Goal: Task Accomplishment & Management: Manage account settings

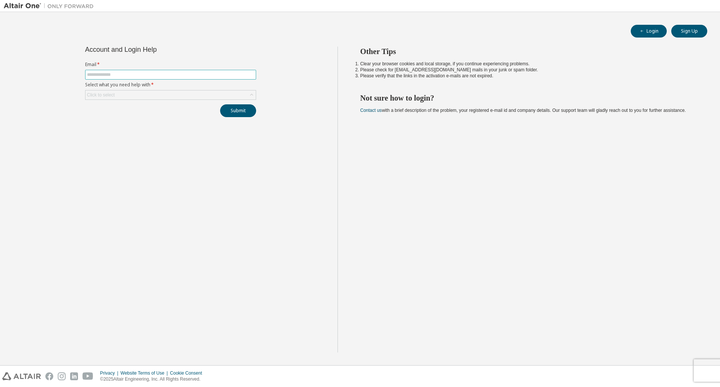
click at [204, 75] on input "text" at bounding box center [170, 75] width 167 height 6
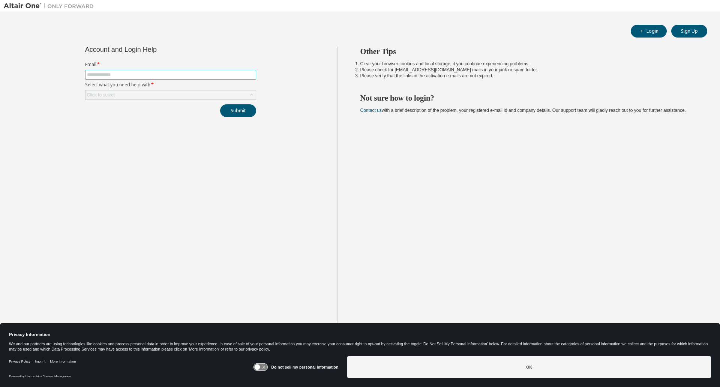
click at [156, 74] on input "text" at bounding box center [170, 75] width 167 height 6
type input "**********"
click at [132, 92] on div "Click to select" at bounding box center [171, 94] width 170 height 9
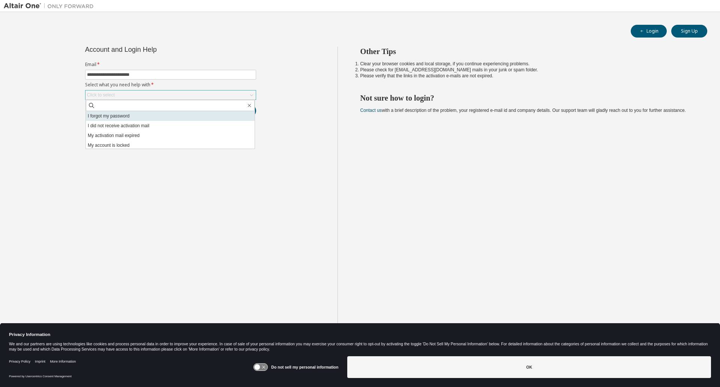
click at [122, 115] on li "I forgot my password" at bounding box center [170, 116] width 169 height 10
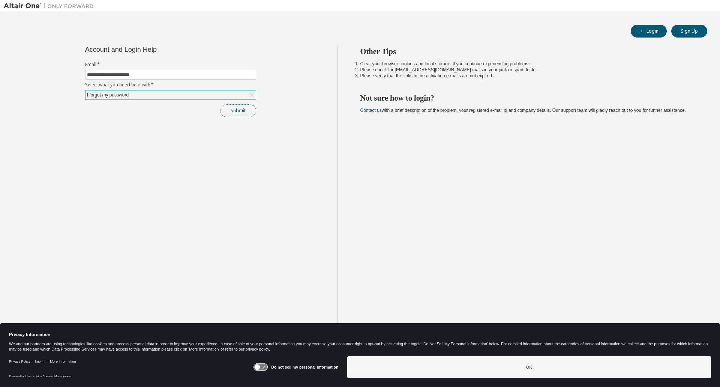
click at [233, 109] on button "Submit" at bounding box center [238, 110] width 36 height 13
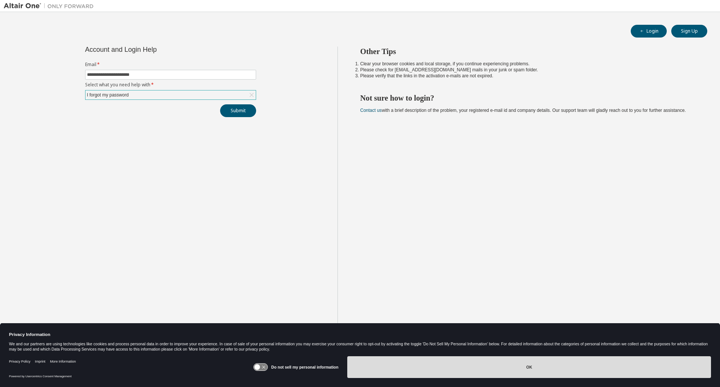
click at [629, 360] on button "OK" at bounding box center [529, 367] width 364 height 22
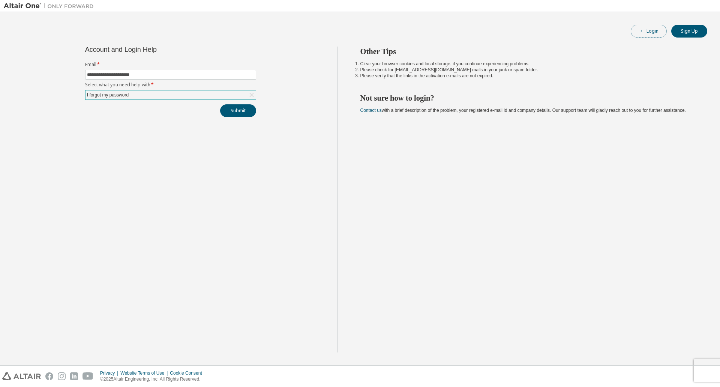
click at [655, 28] on button "Login" at bounding box center [649, 31] width 36 height 13
